Goal: Task Accomplishment & Management: Complete application form

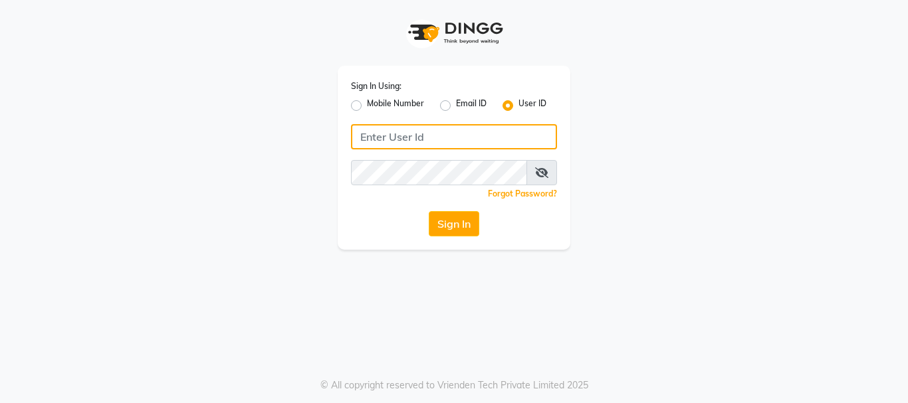
click at [447, 146] on input "Username" at bounding box center [454, 136] width 206 height 25
type input "pebbble"
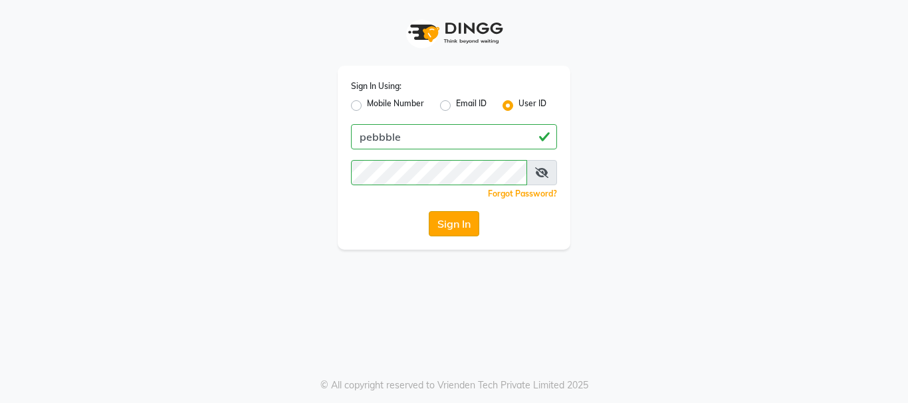
click at [448, 214] on button "Sign In" at bounding box center [454, 223] width 50 height 25
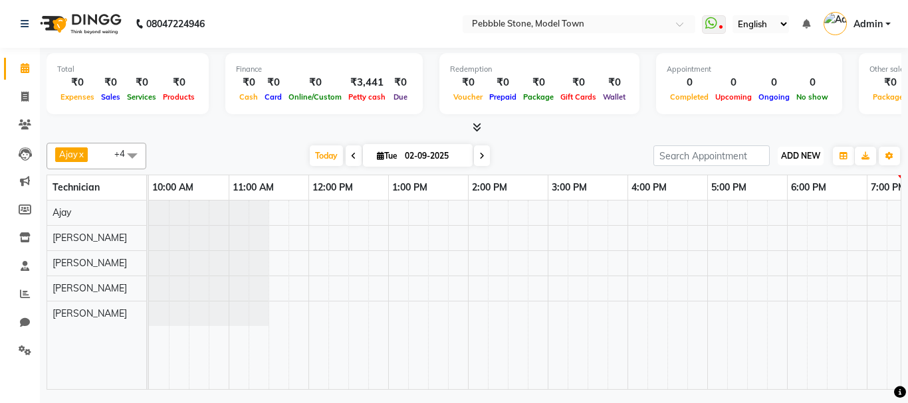
click at [812, 154] on span "ADD NEW" at bounding box center [800, 156] width 39 height 10
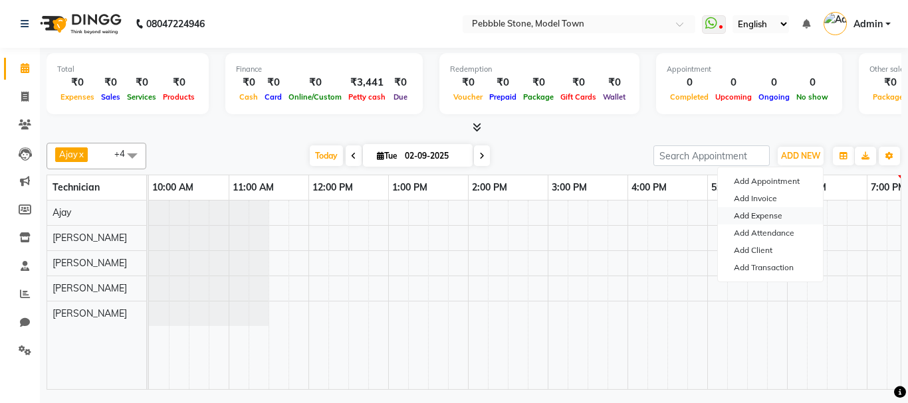
click at [779, 213] on link "Add Expense" at bounding box center [770, 215] width 105 height 17
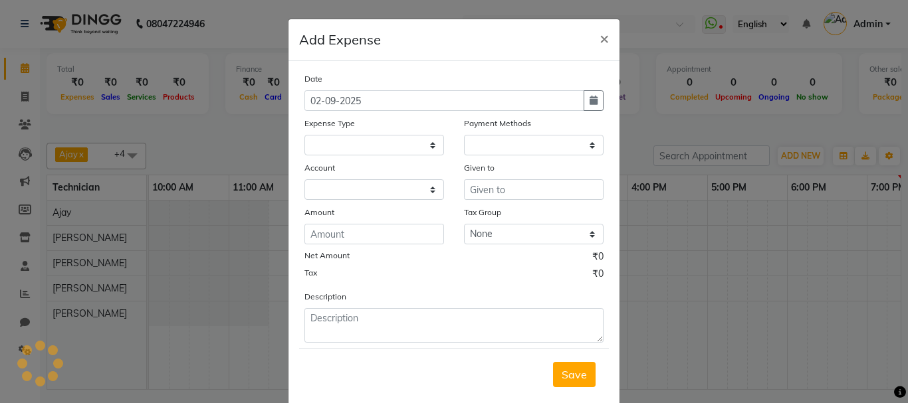
select select "1"
select select "7952"
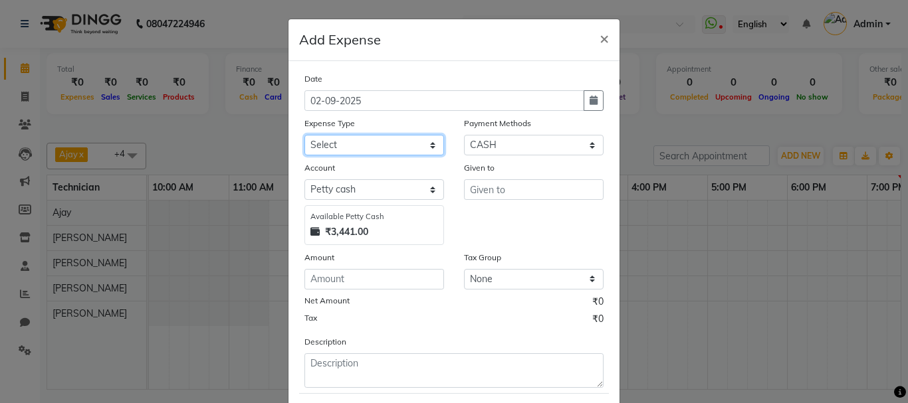
click at [370, 147] on select "Select Advance Salary Bank charges Car maintenance Cash transfer to bank Cash t…" at bounding box center [374, 145] width 140 height 21
select select "24062"
click at [304, 135] on select "Select Advance Salary Bank charges Car maintenance Cash transfer to bank Cash t…" at bounding box center [374, 145] width 140 height 21
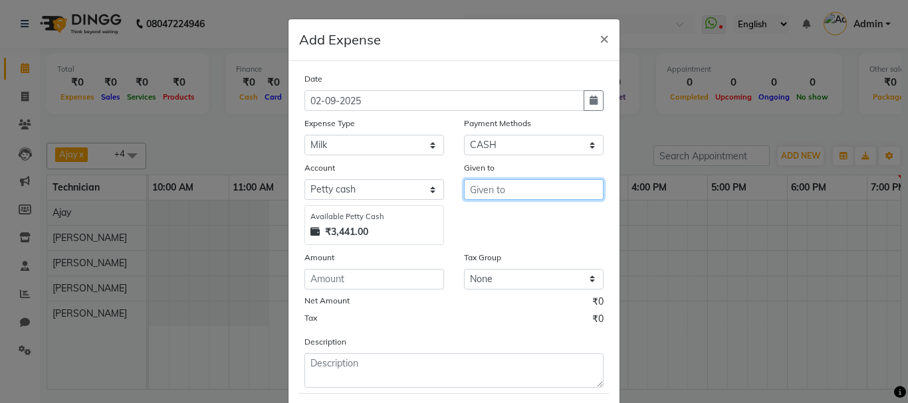
click at [489, 191] on input "text" at bounding box center [534, 189] width 140 height 21
type input "pankaj"
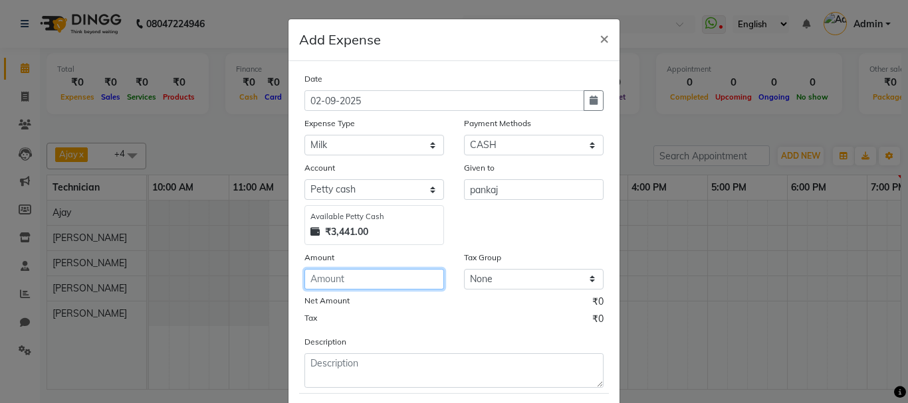
click at [383, 277] on input "number" at bounding box center [374, 279] width 140 height 21
type input "78"
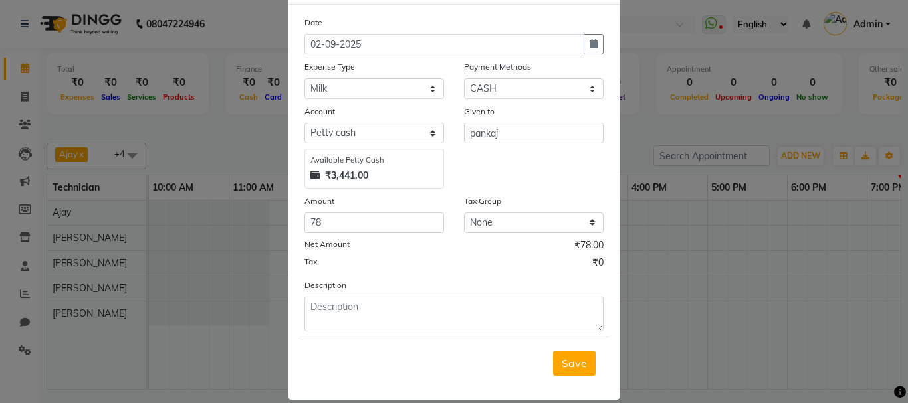
scroll to position [59, 0]
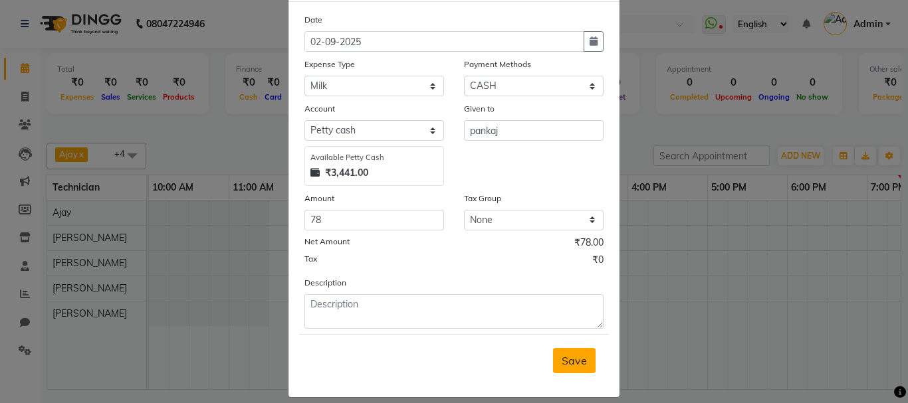
click at [578, 367] on span "Save" at bounding box center [573, 360] width 25 height 13
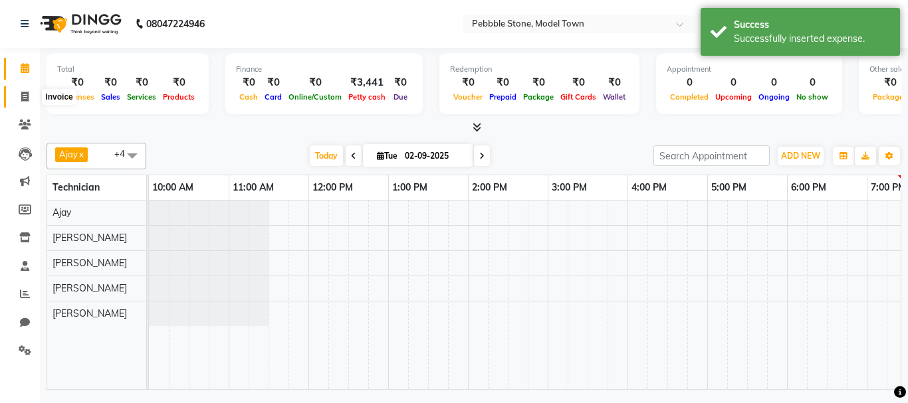
click at [27, 101] on icon at bounding box center [24, 97] width 7 height 10
select select "service"
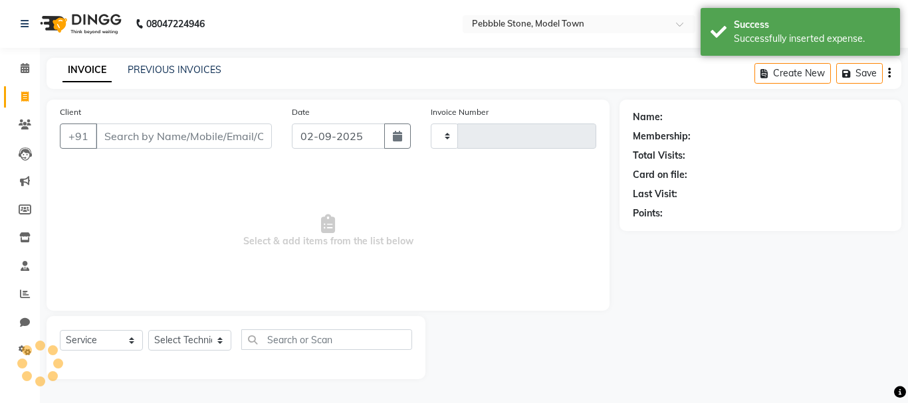
type input "0178"
select select "8684"
click at [28, 71] on icon at bounding box center [25, 68] width 9 height 10
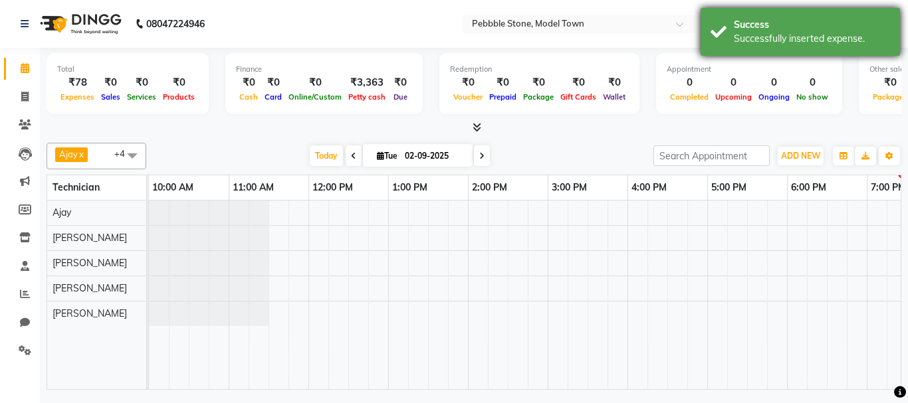
click at [873, 17] on div "Success Successfully inserted expense." at bounding box center [799, 32] width 199 height 48
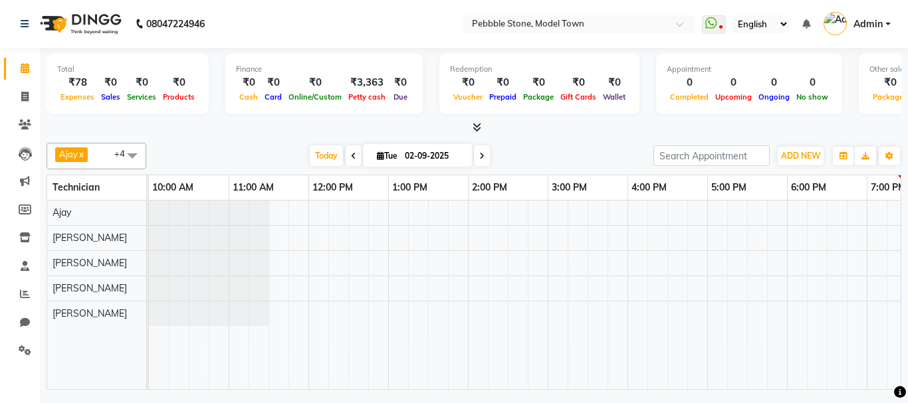
click at [876, 19] on span "Admin" at bounding box center [867, 24] width 29 height 14
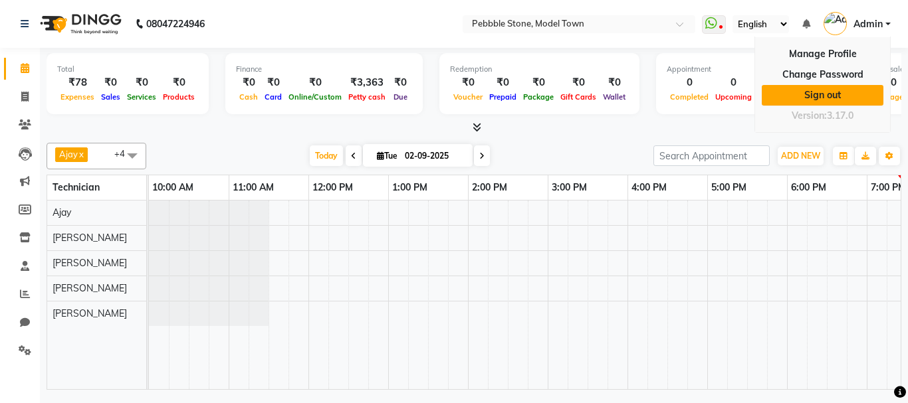
click at [829, 93] on link "Sign out" at bounding box center [822, 95] width 122 height 21
